Goal: Task Accomplishment & Management: Manage account settings

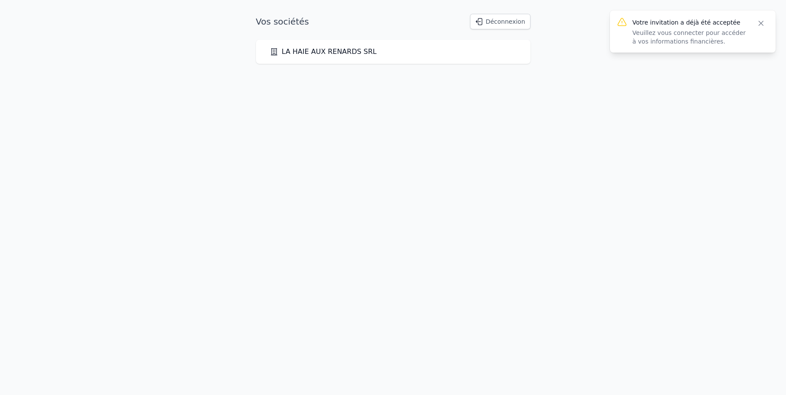
click at [760, 20] on icon "button" at bounding box center [760, 23] width 9 height 9
click at [337, 51] on link "LA HAIE AUX RENARDS SRL" at bounding box center [323, 52] width 107 height 10
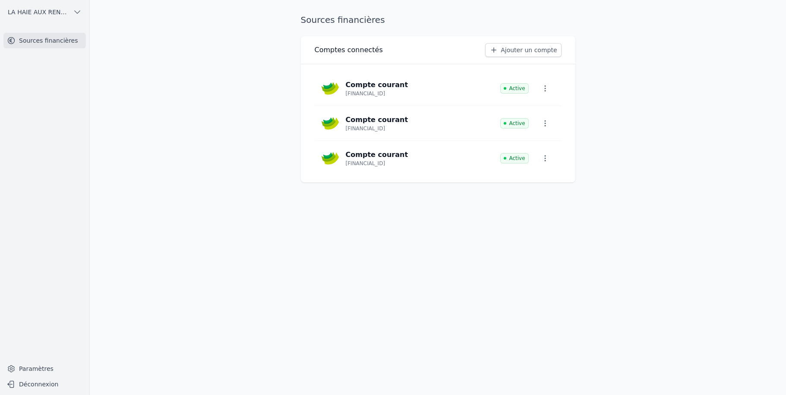
click at [541, 50] on link "Ajouter un compte" at bounding box center [523, 50] width 76 height 14
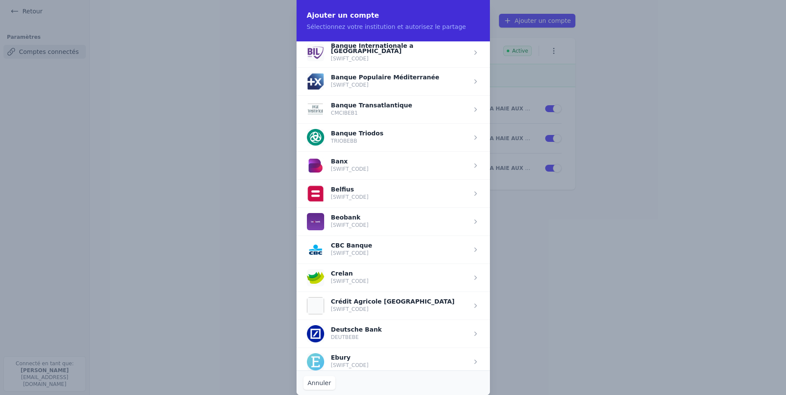
scroll to position [246, 0]
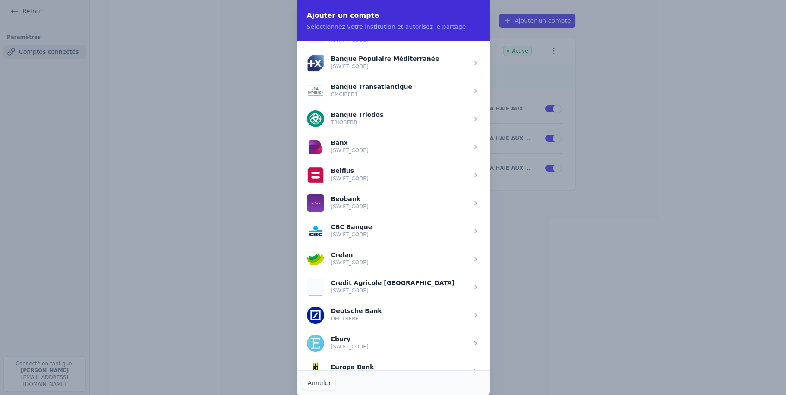
click at [330, 225] on span "button" at bounding box center [392, 231] width 193 height 28
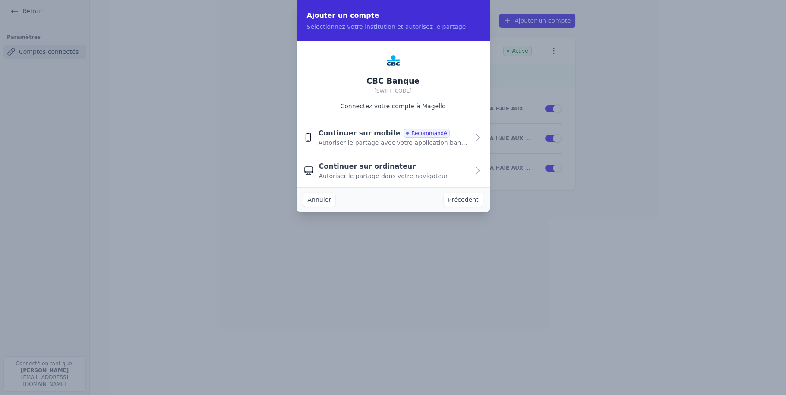
scroll to position [0, 0]
click at [383, 173] on span "Autoriser le partage dans votre navigateur" at bounding box center [383, 176] width 129 height 9
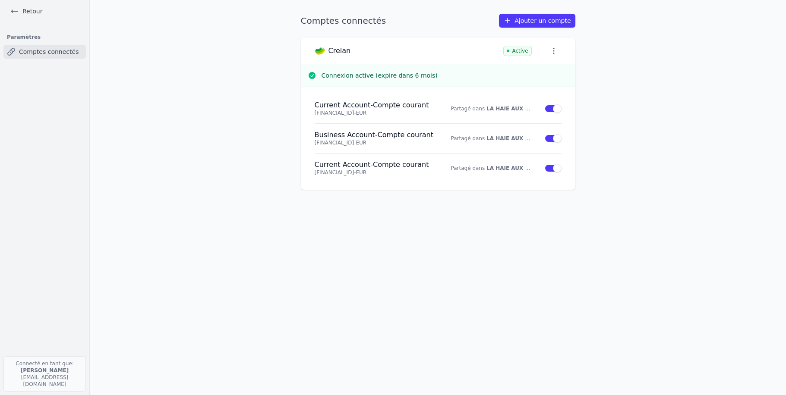
click at [555, 50] on icon "button" at bounding box center [553, 51] width 9 height 9
click at [555, 50] on div at bounding box center [393, 197] width 786 height 395
click at [393, 110] on p "[FINANCIAL_ID] - EUR" at bounding box center [377, 113] width 126 height 7
click at [553, 20] on link "Ajouter un compte" at bounding box center [537, 21] width 76 height 14
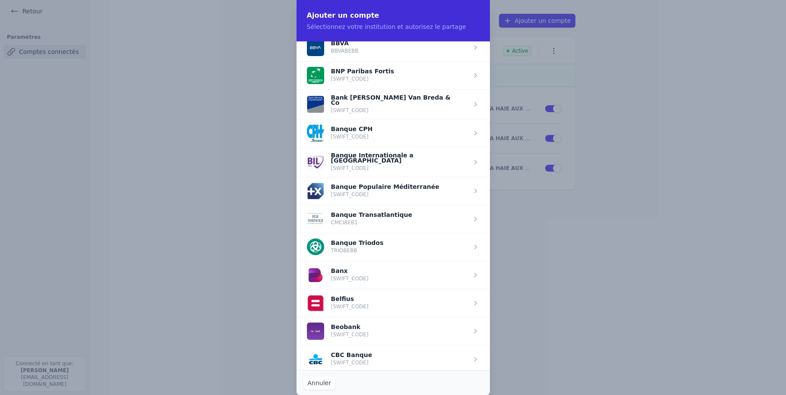
scroll to position [123, 0]
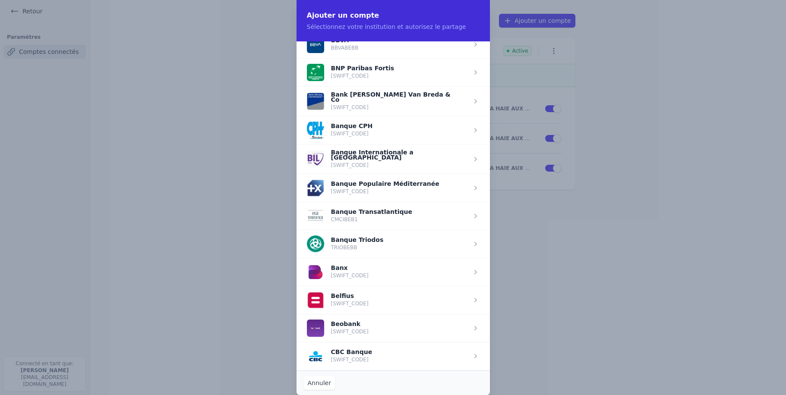
click at [348, 350] on span "button" at bounding box center [392, 356] width 193 height 28
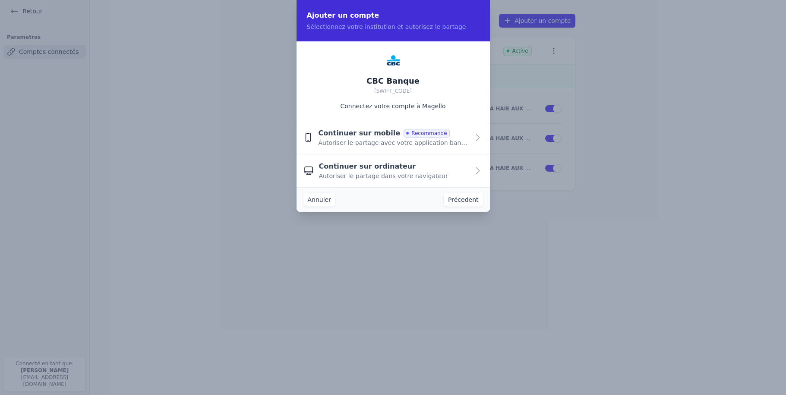
click at [370, 167] on span "Continuer sur ordinateur" at bounding box center [367, 166] width 97 height 10
